Goal: Check status: Check status

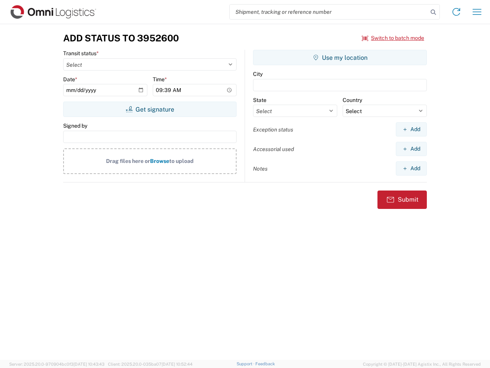
click at [329, 12] on input "search" at bounding box center [329, 12] width 198 height 15
click at [433, 12] on icon at bounding box center [433, 12] width 11 height 11
click at [456, 12] on icon at bounding box center [456, 12] width 12 height 12
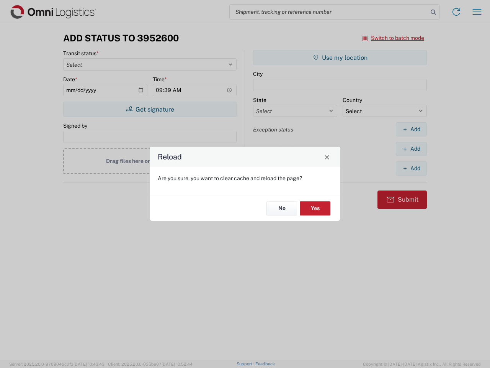
click at [393, 38] on div "Reload Are you sure, you want to clear cache and reload the page? No Yes" at bounding box center [245, 184] width 490 height 368
click at [150, 109] on div "Reload Are you sure, you want to clear cache and reload the page? No Yes" at bounding box center [245, 184] width 490 height 368
click at [340, 57] on div "Reload Are you sure, you want to clear cache and reload the page? No Yes" at bounding box center [245, 184] width 490 height 368
click at [411, 129] on div "Reload Are you sure, you want to clear cache and reload the page? No Yes" at bounding box center [245, 184] width 490 height 368
click at [411, 149] on div "Reload Are you sure, you want to clear cache and reload the page? No Yes" at bounding box center [245, 184] width 490 height 368
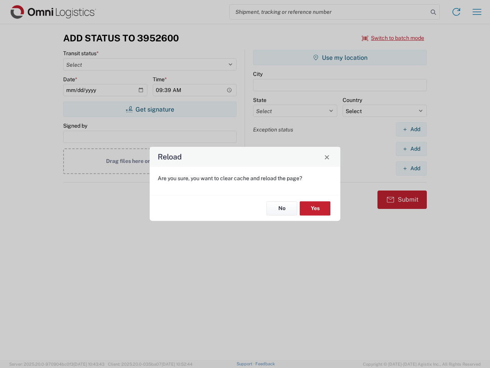
click at [411, 168] on div "Reload Are you sure, you want to clear cache and reload the page? No Yes" at bounding box center [245, 184] width 490 height 368
